Goal: Task Accomplishment & Management: Manage account settings

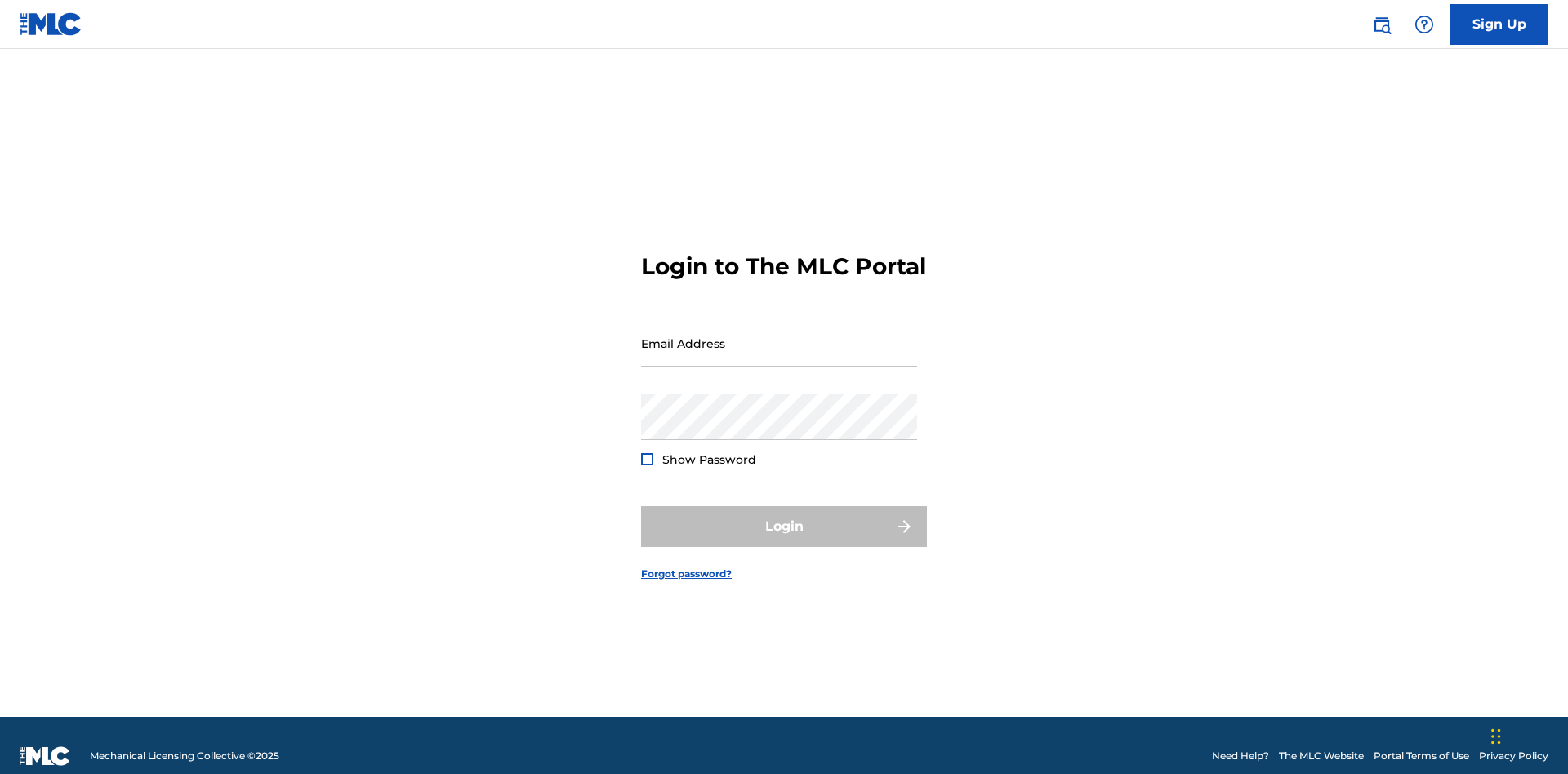
scroll to position [21, 0]
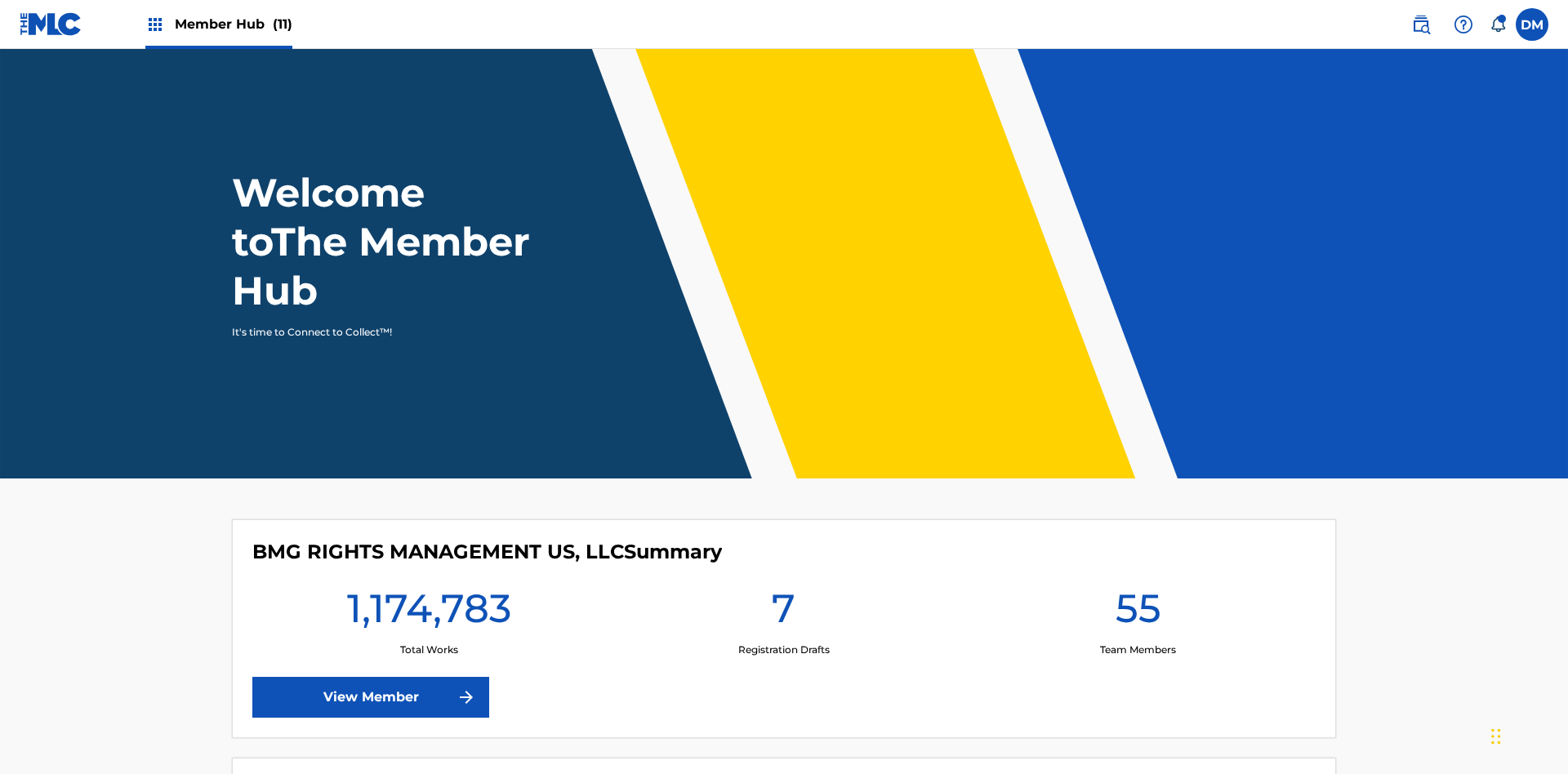
click at [218, 24] on span "Member Hub (11)" at bounding box center [234, 24] width 118 height 19
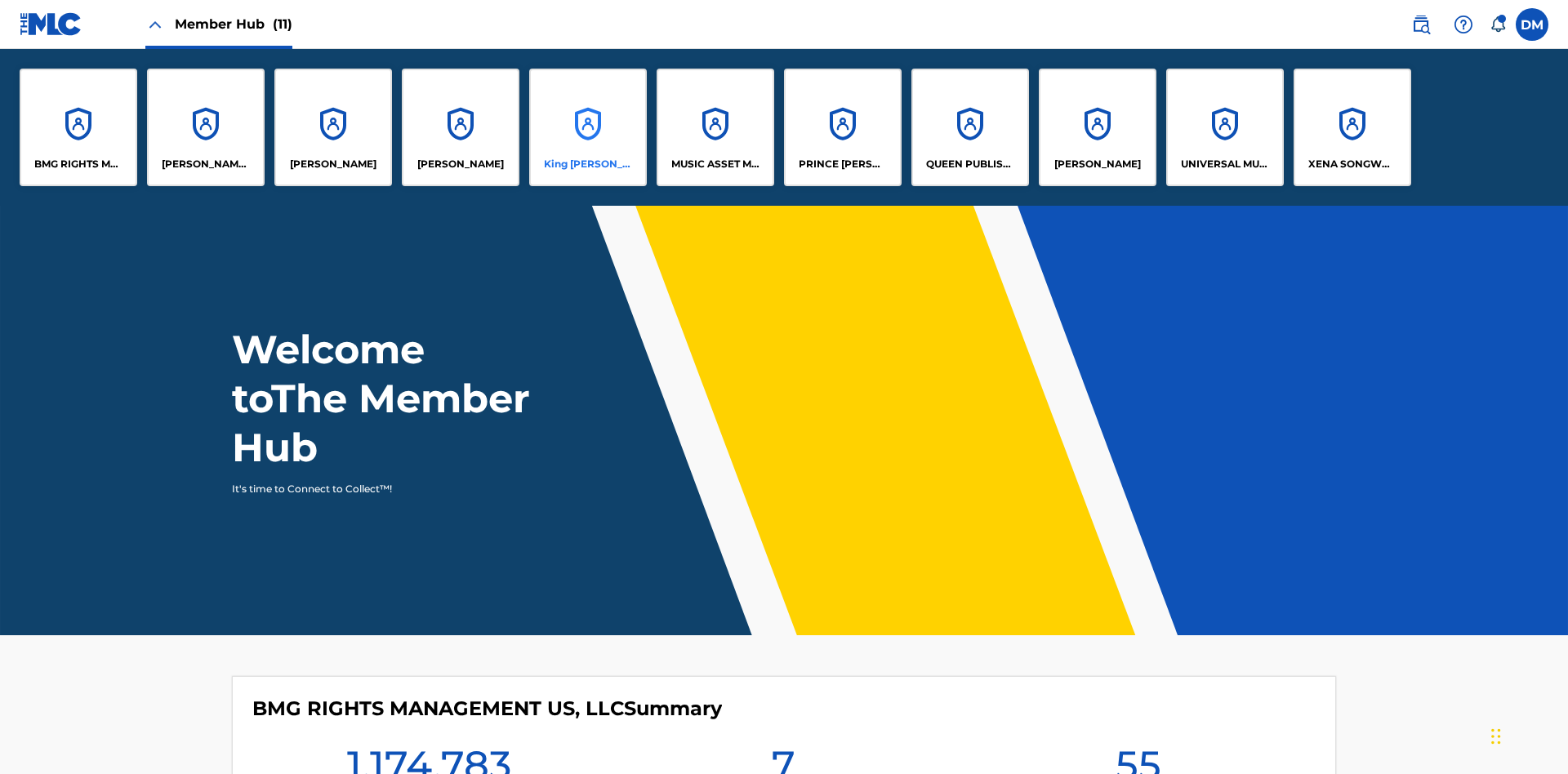
click at [587, 164] on p "King [PERSON_NAME]" at bounding box center [588, 164] width 89 height 15
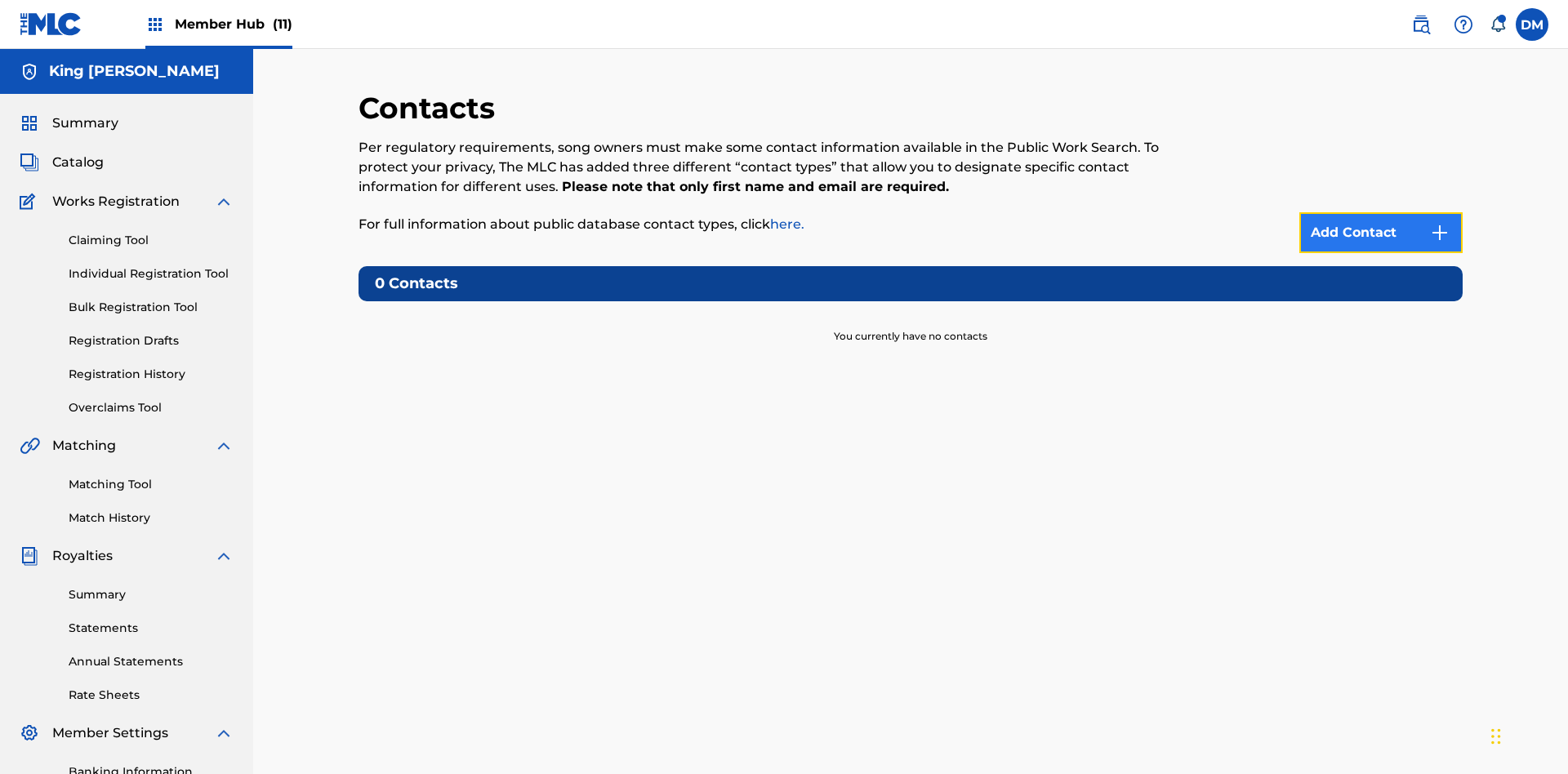
click at [1439, 222] on img at bounding box center [1438, 232] width 19 height 19
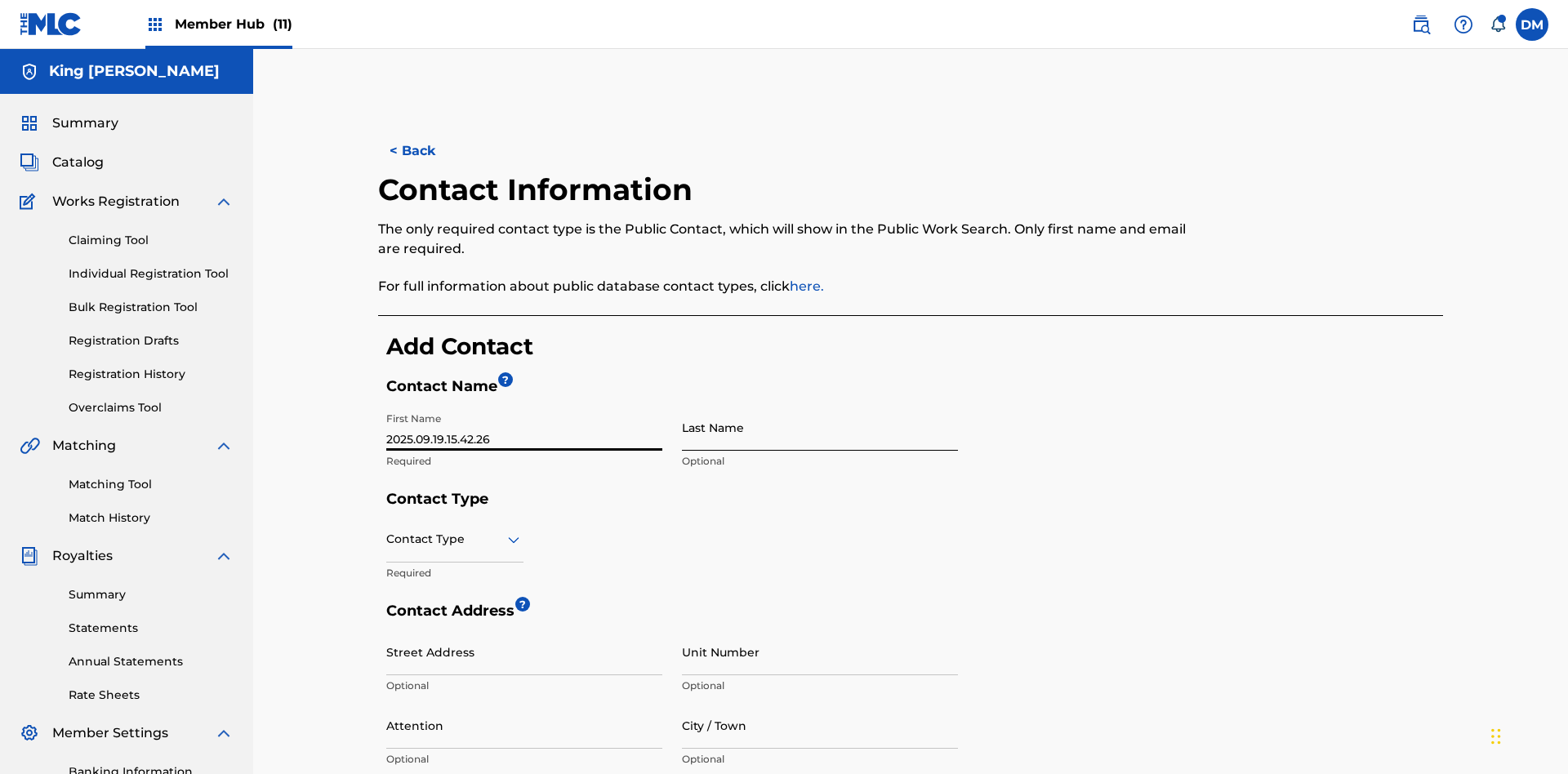
type input "2025.09.19.15.42.26"
click at [820, 404] on input "Last Name" at bounding box center [819, 427] width 276 height 46
type input "2025.09.19.15.42.26"
click at [387, 531] on input "text" at bounding box center [388, 539] width 4 height 17
click at [455, 562] on div "Public" at bounding box center [454, 581] width 136 height 36
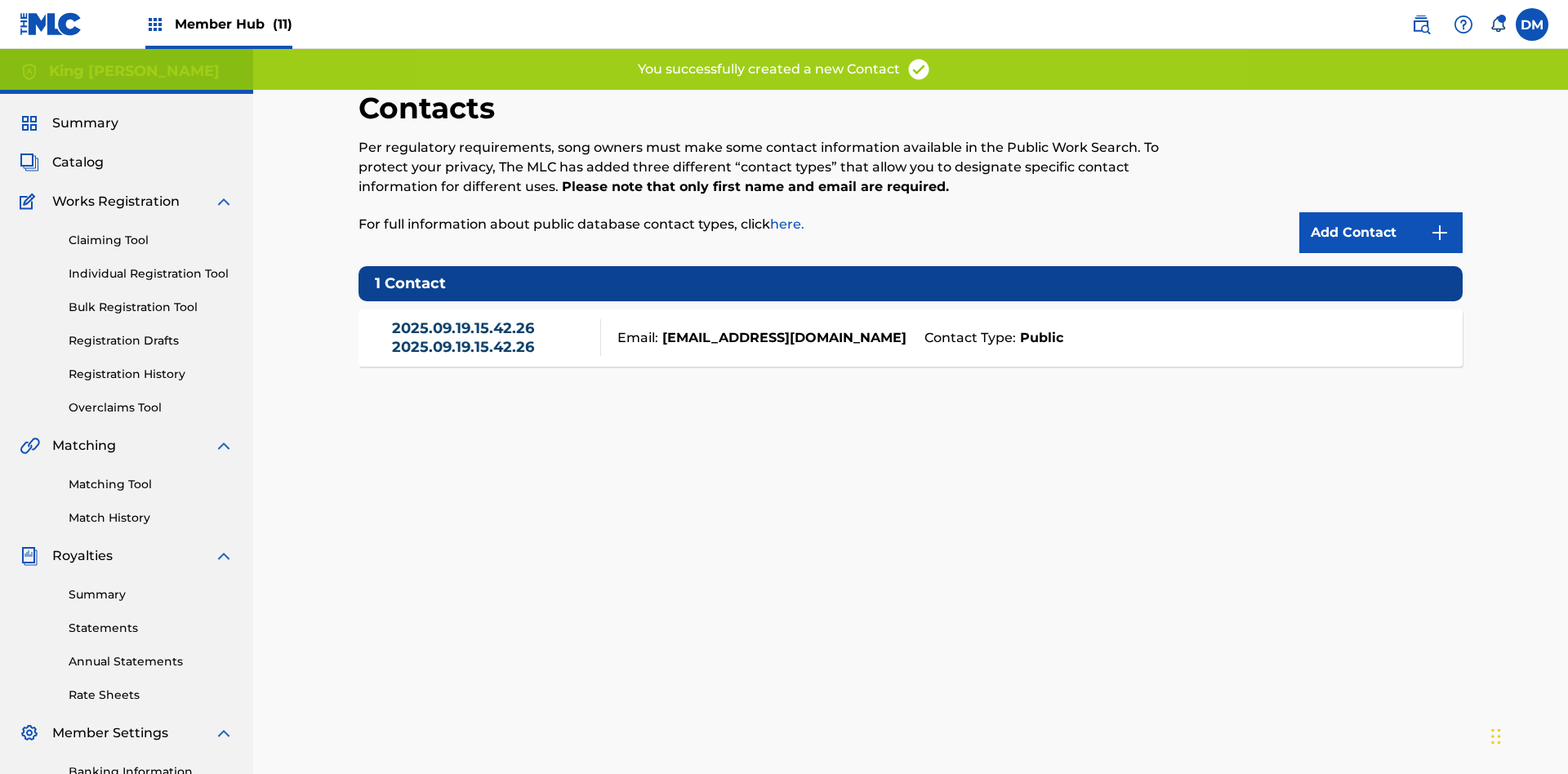
click at [492, 319] on link "2025.09.19.15.42.26 2025.09.19.15.42.26" at bounding box center [493, 337] width 201 height 36
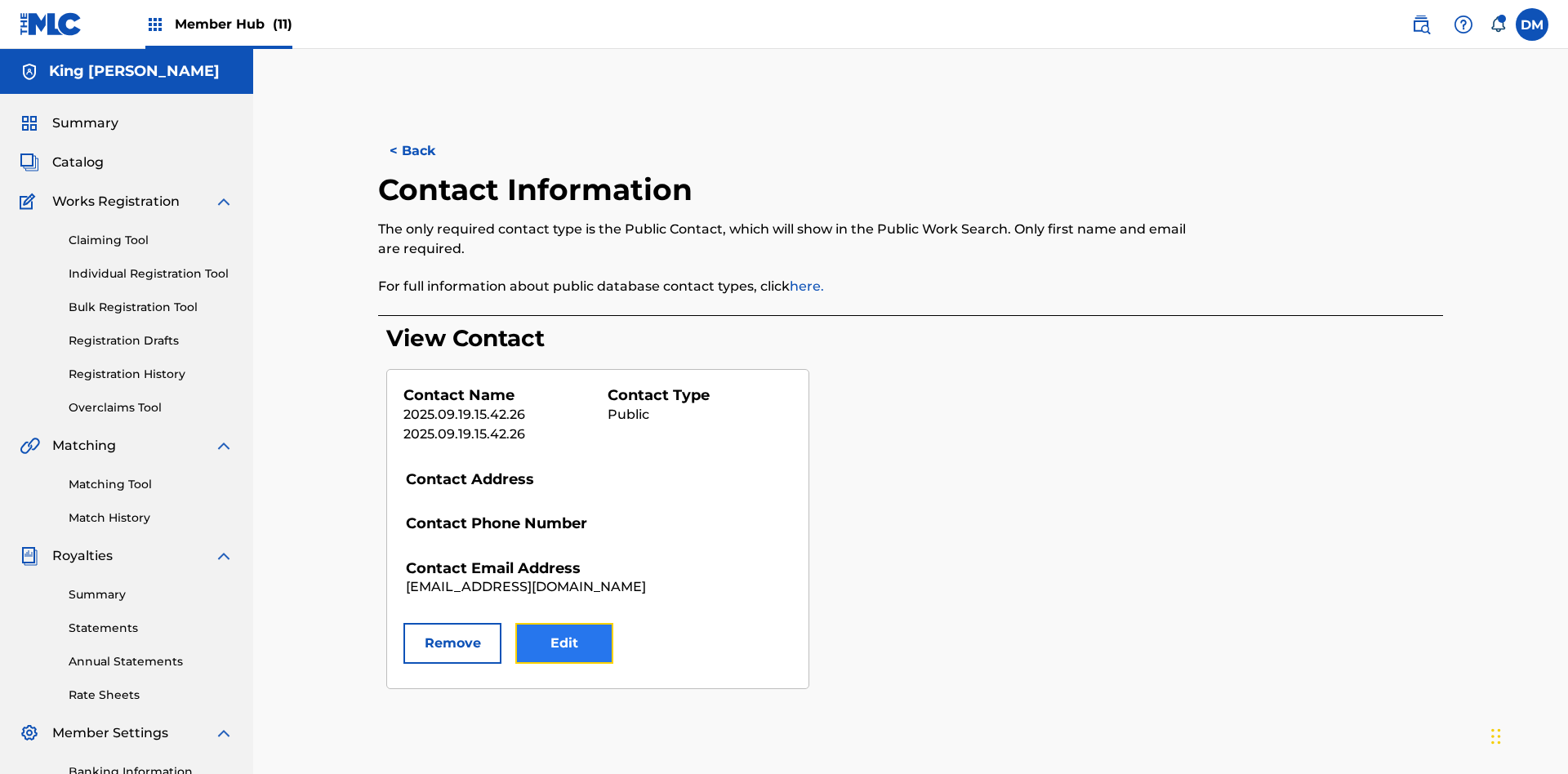
click at [565, 623] on button "Edit" at bounding box center [564, 643] width 98 height 41
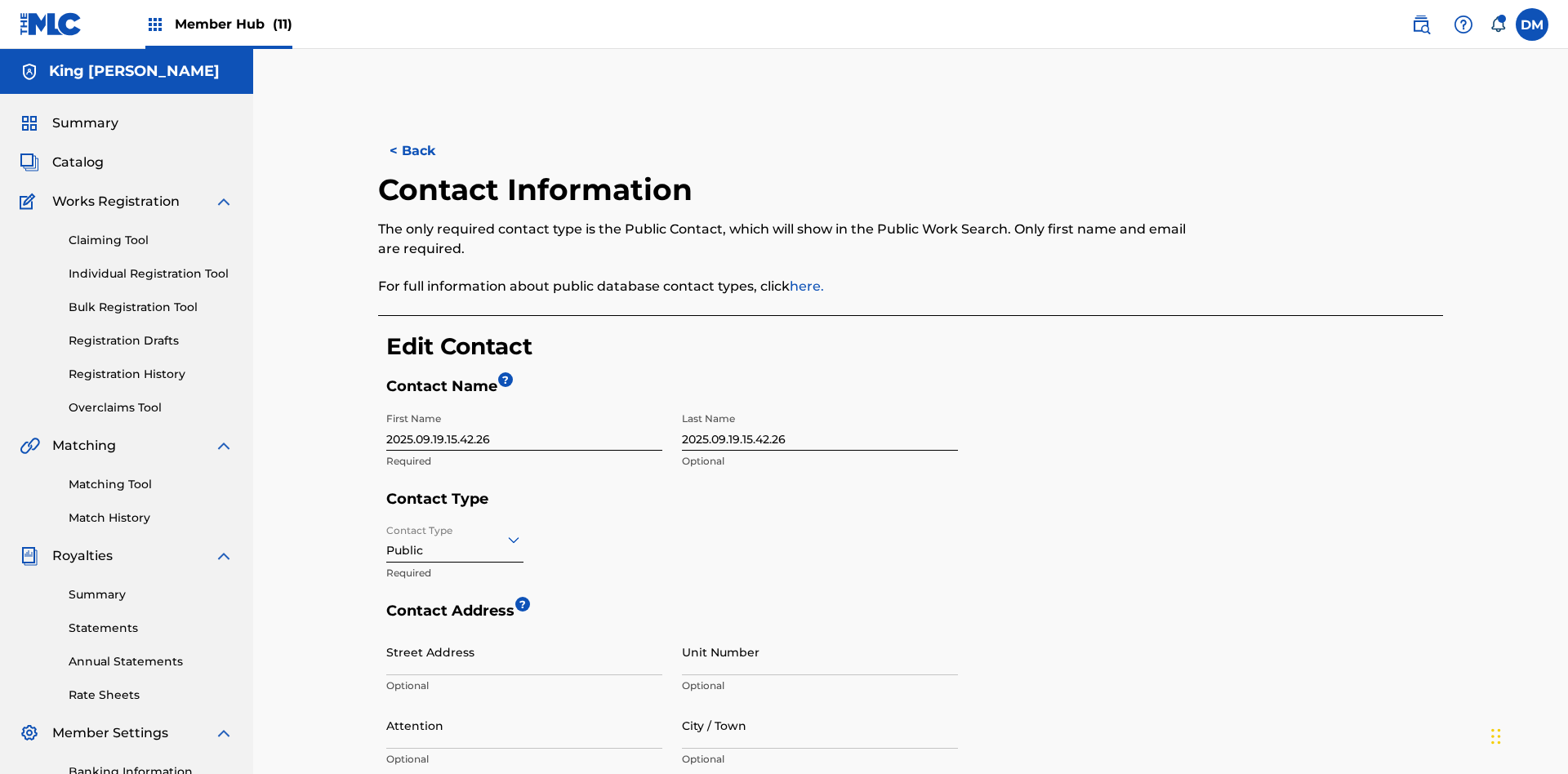
click at [524, 404] on input "2025.09.19.15.42.26" at bounding box center [524, 427] width 276 height 46
type input "2025.09.19.15.44.26"
click at [820, 404] on input "2025.09.19.15.42.26" at bounding box center [819, 427] width 276 height 46
type input "2025.09.19.15.44.26"
click at [387, 531] on input "Contact Type" at bounding box center [388, 539] width 4 height 17
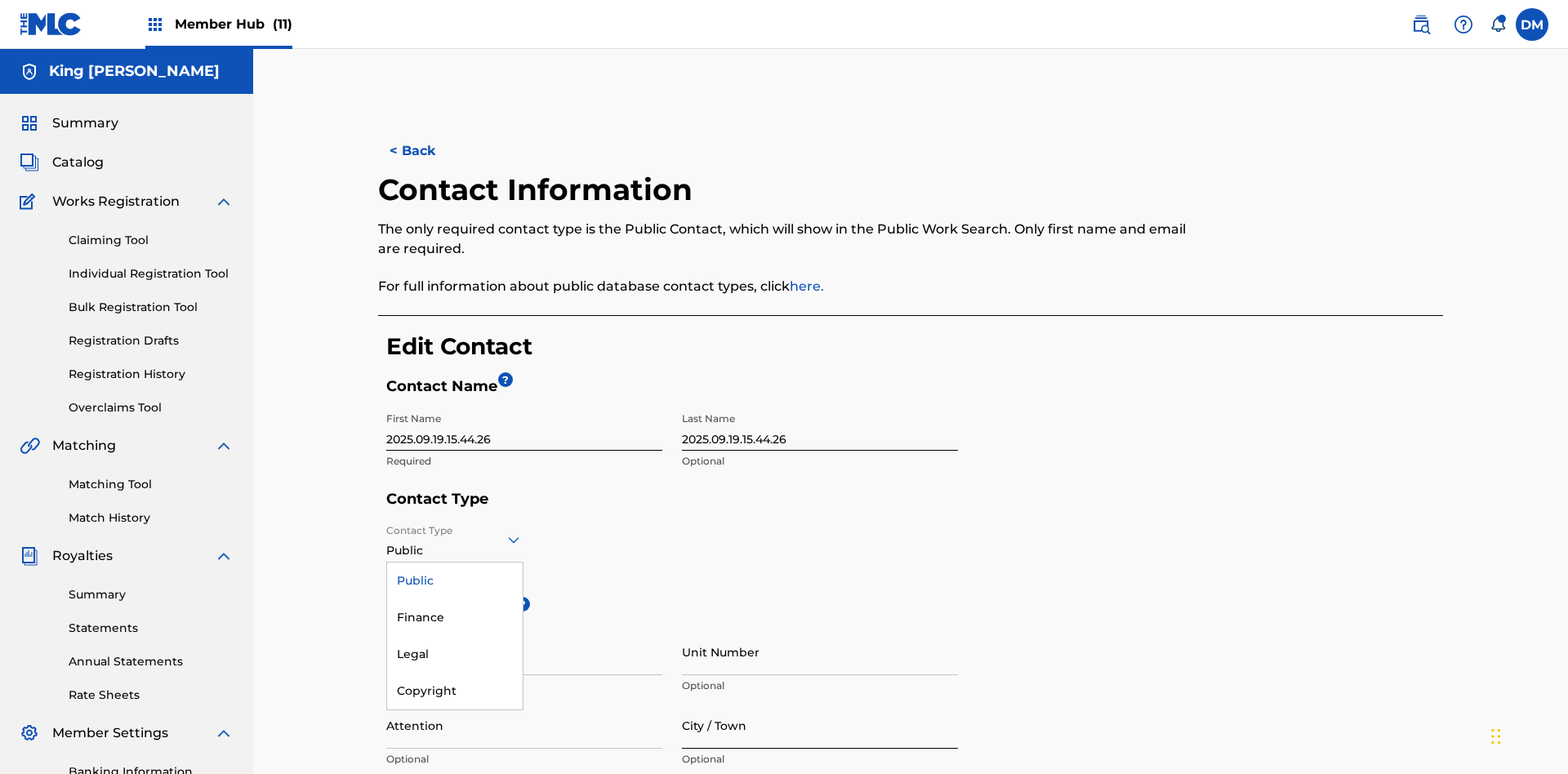
click at [455, 599] on div "Finance" at bounding box center [454, 617] width 136 height 36
click at [820, 702] on input "City / Town" at bounding box center [819, 725] width 276 height 46
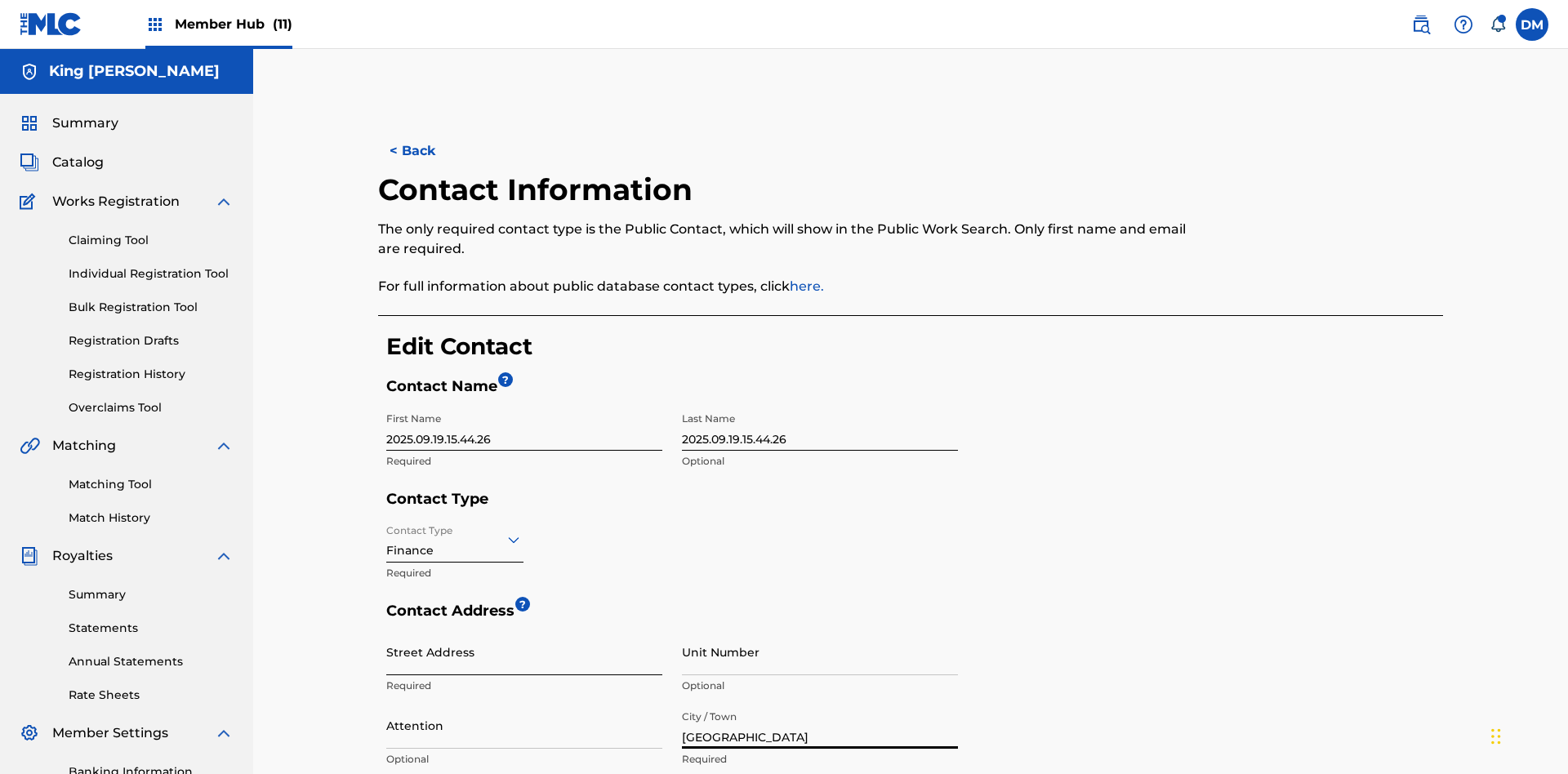
type input "North Sydney"
click at [524, 628] on input "Street Address" at bounding box center [524, 651] width 276 height 46
type input "900 Second Avenue"
click at [820, 628] on input "Unit Number" at bounding box center [819, 651] width 276 height 46
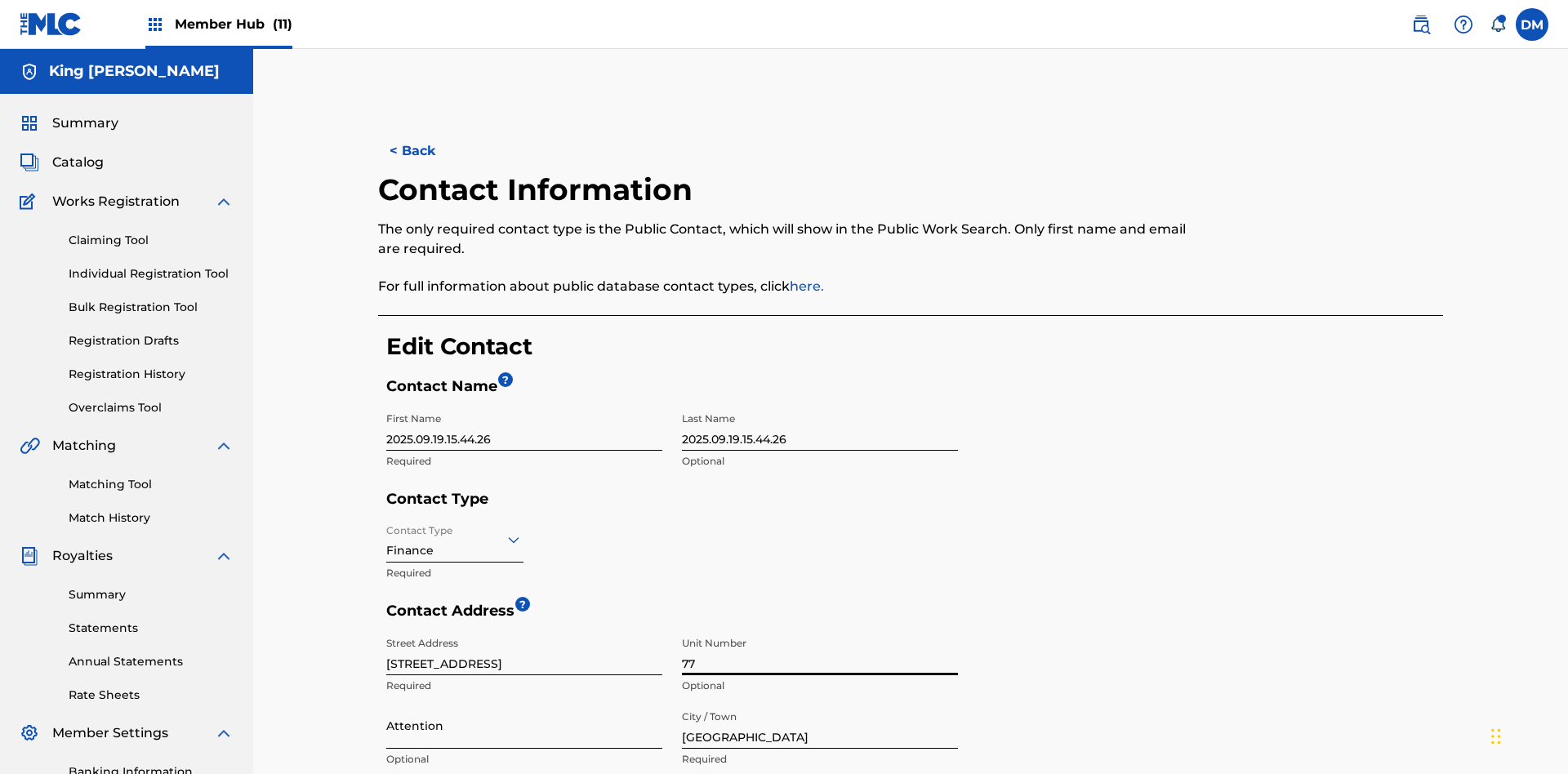
type input "77"
click at [524, 702] on input "Attention" at bounding box center [524, 725] width 276 height 46
type input "Kim Miller"
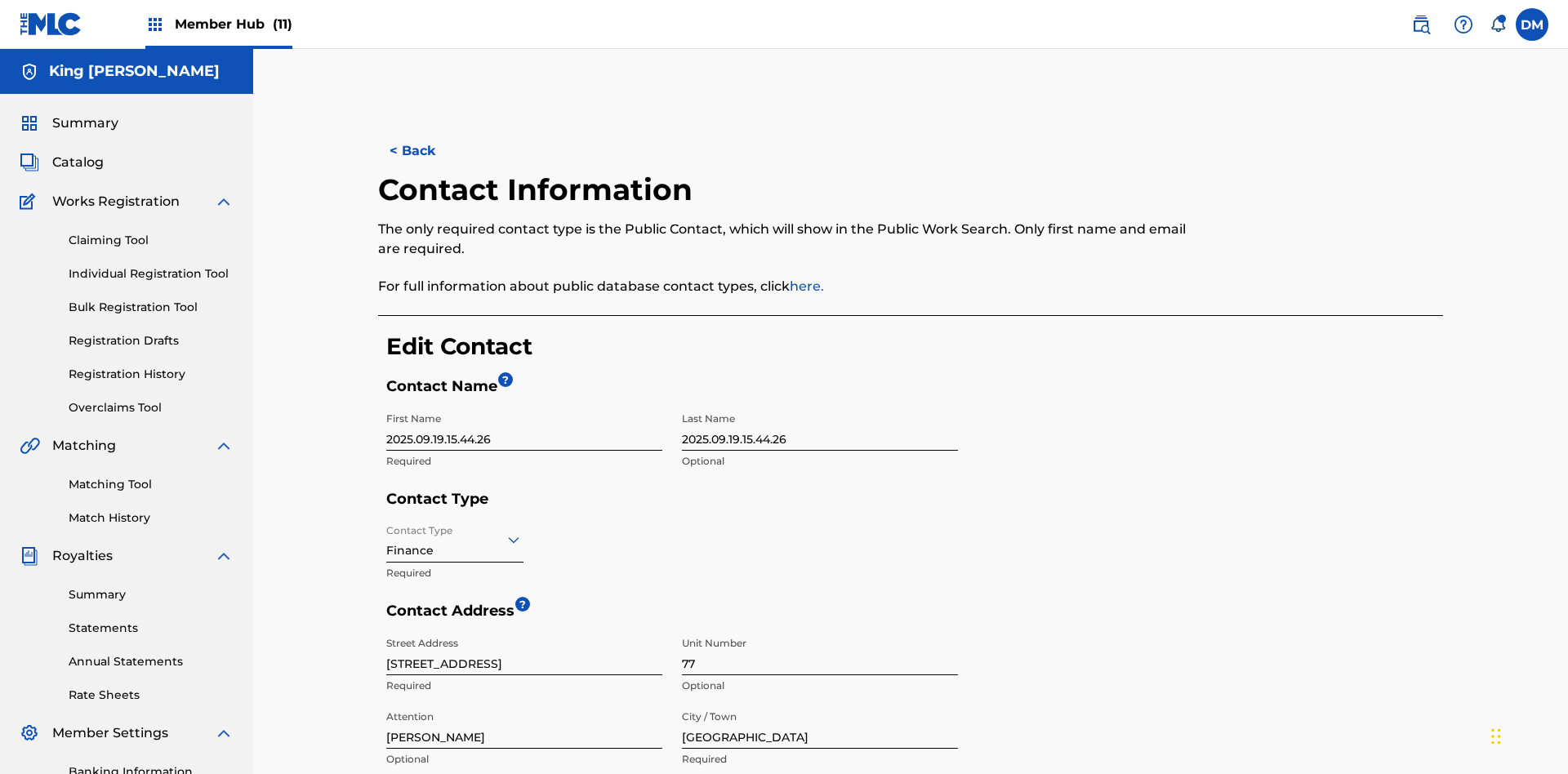
type input "NSW"
type input "2060"
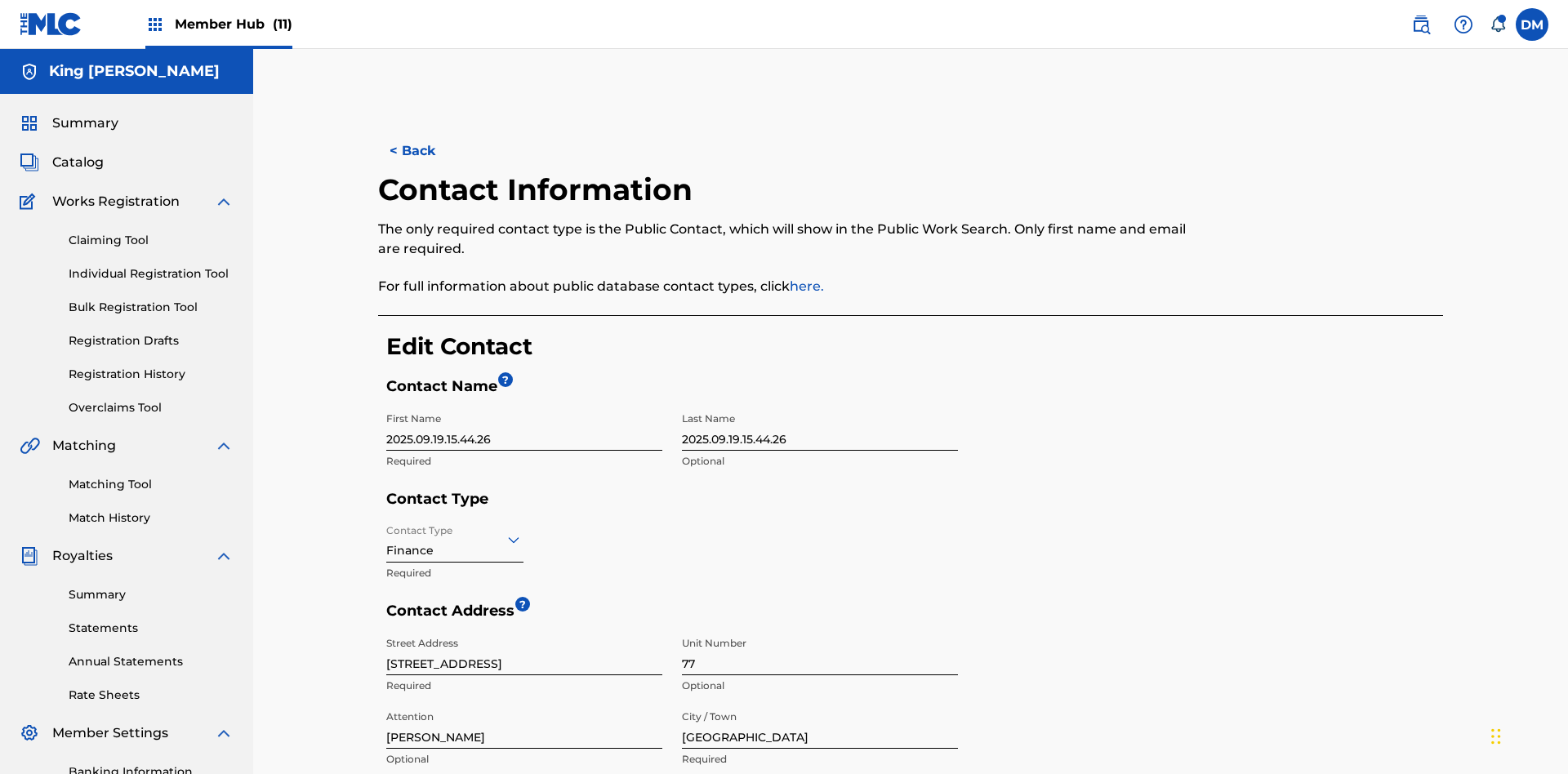
type input "293"
type input "9199000"
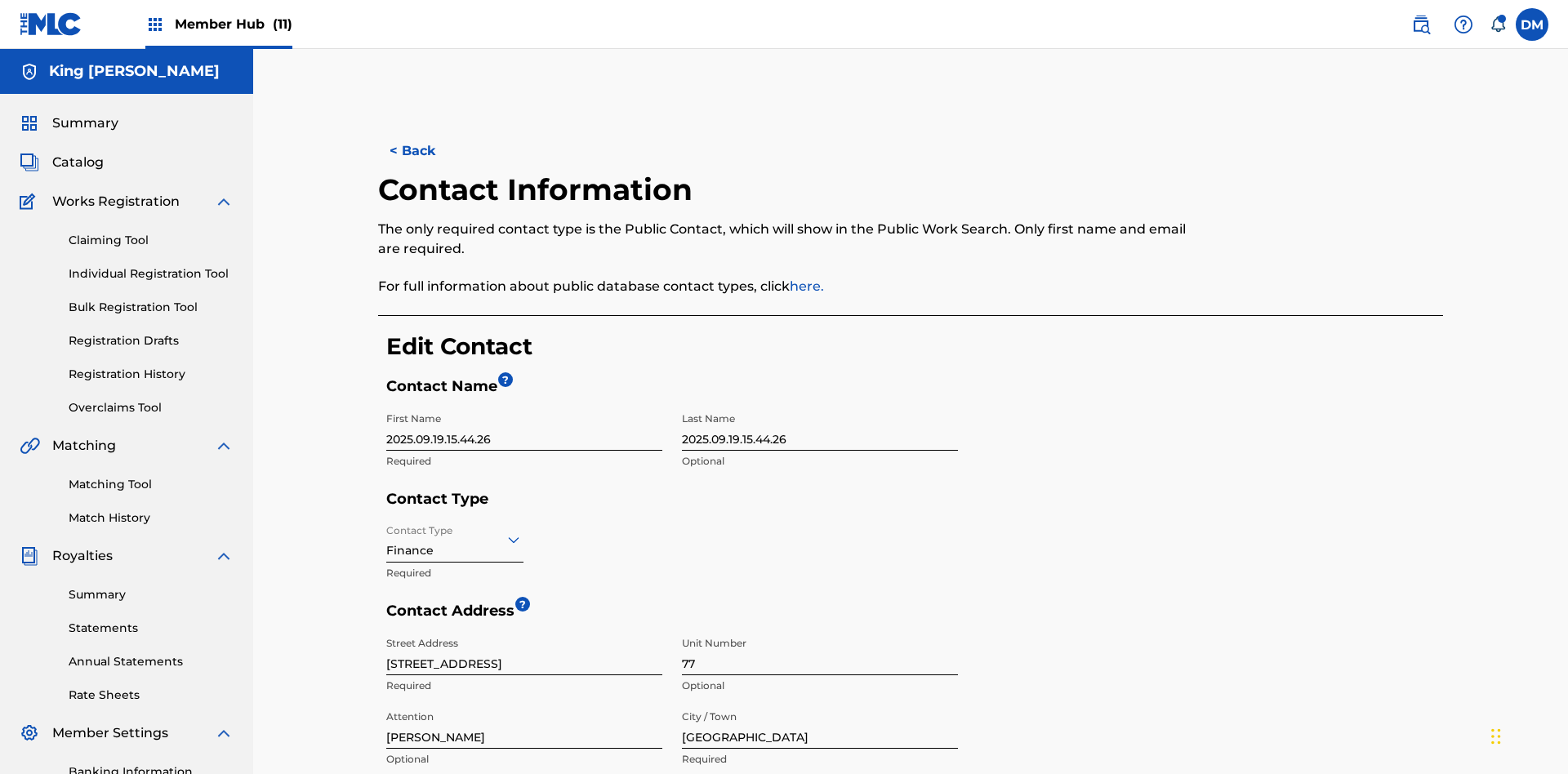
type input "itPro@email.com"
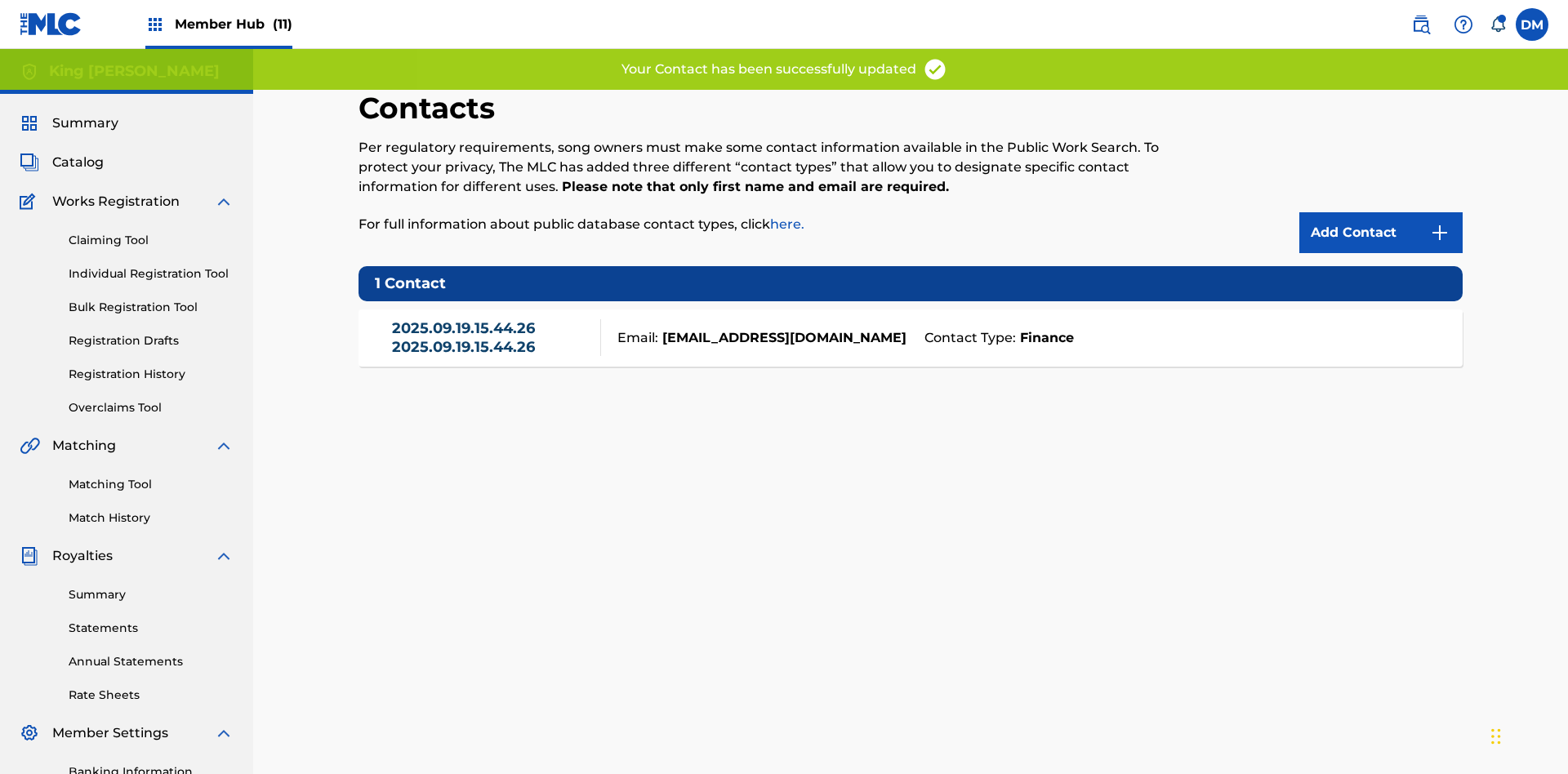
click at [492, 319] on link "2025.09.19.15.44.26 2025.09.19.15.44.26" at bounding box center [493, 337] width 201 height 36
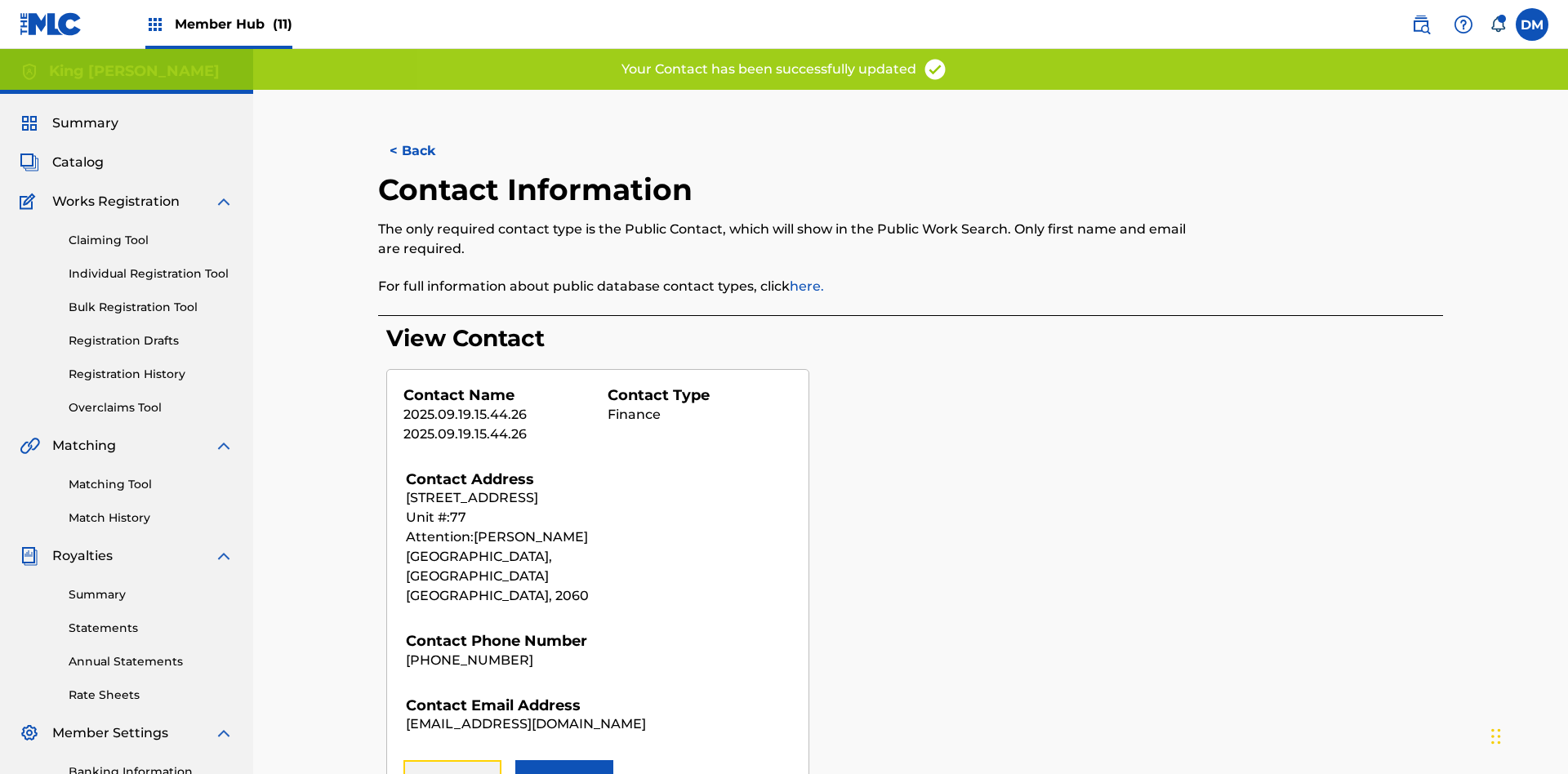
click at [452, 759] on button "Remove" at bounding box center [452, 779] width 98 height 41
